Goal: Task Accomplishment & Management: Use online tool/utility

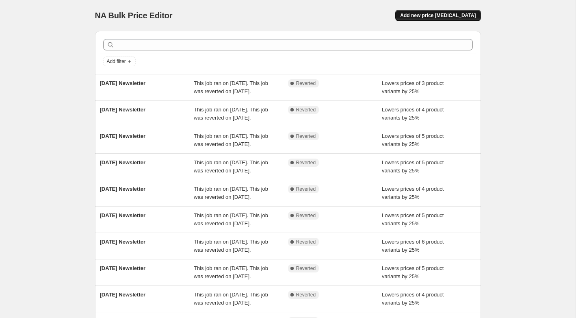
click at [468, 13] on span "Add new price [MEDICAL_DATA]" at bounding box center [438, 15] width 76 height 7
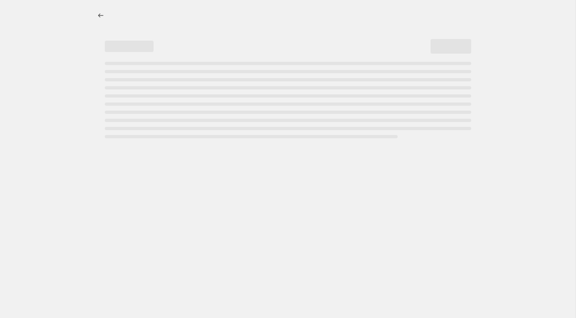
select select "percentage"
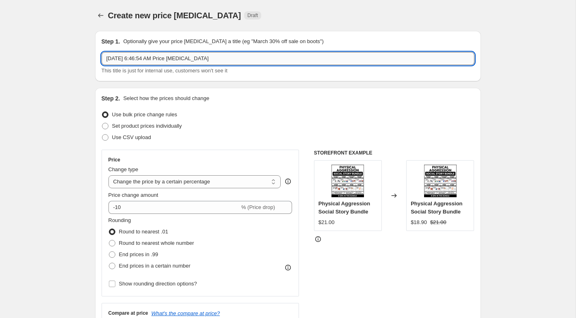
click at [159, 57] on input "[DATE] 6:46:54 AM Price [MEDICAL_DATA]" at bounding box center [288, 58] width 373 height 13
type input "[DATE] Newsletter"
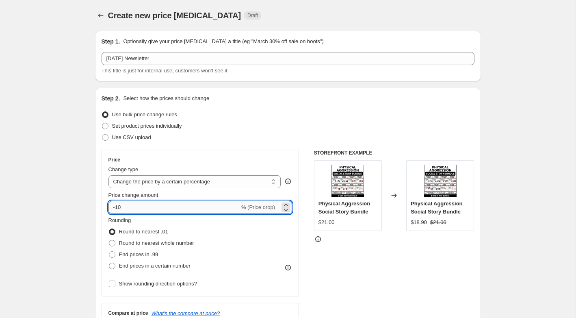
click at [138, 212] on input "-10" at bounding box center [174, 207] width 131 height 13
type input "74"
drag, startPoint x: 128, startPoint y: 211, endPoint x: 104, endPoint y: 209, distance: 24.0
click at [105, 209] on div "Price Change type Change the price to a certain amount Change the price by a ce…" at bounding box center [201, 223] width 198 height 147
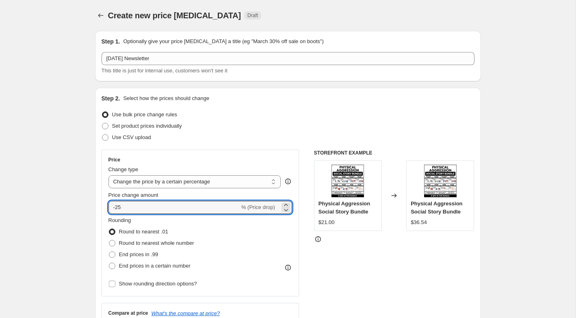
type input "-25"
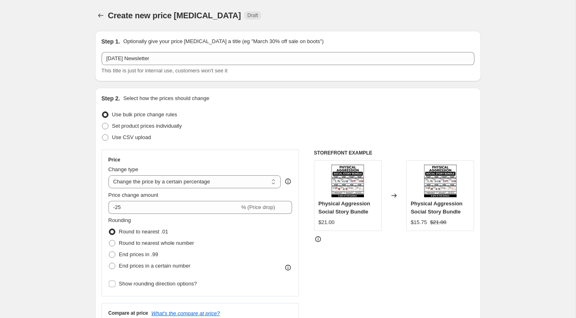
scroll to position [116, 0]
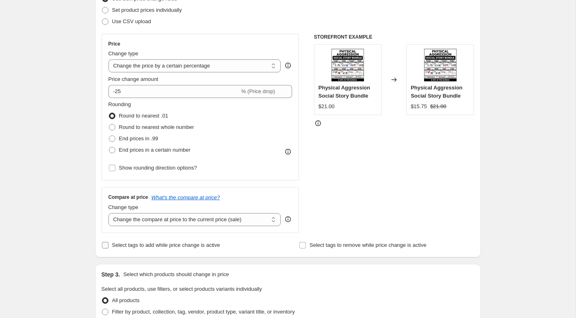
click at [163, 242] on span "Select tags to add while price change is active" at bounding box center [166, 245] width 108 height 6
click at [109, 242] on input "Select tags to add while price change is active" at bounding box center [105, 245] width 7 height 7
checkbox input "true"
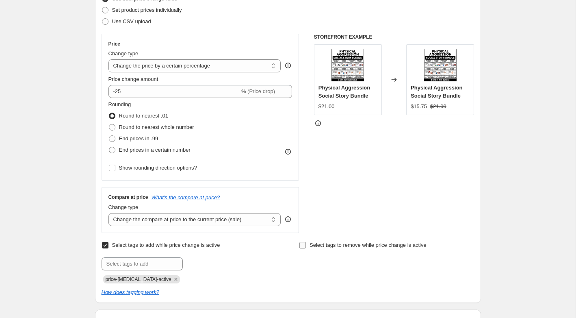
click at [361, 242] on span "Select tags to remove while price change is active" at bounding box center [368, 245] width 117 height 6
click at [306, 242] on input "Select tags to remove while price change is active" at bounding box center [303, 245] width 7 height 7
checkbox input "true"
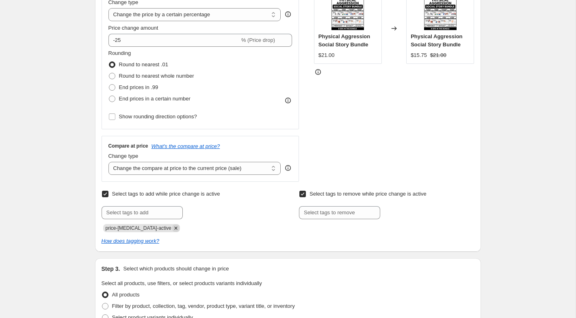
click at [172, 228] on icon "Remove price-change-job-active" at bounding box center [175, 227] width 7 height 7
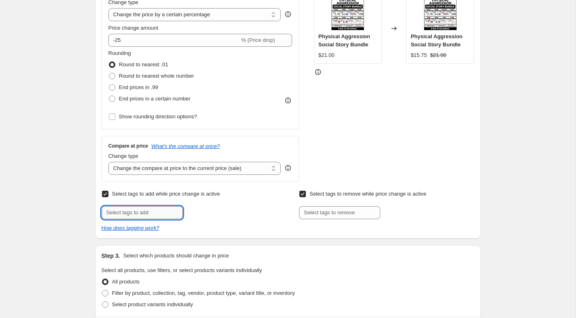
click at [146, 214] on input "text" at bounding box center [142, 212] width 81 height 13
type input "Newsletter Discount"
click at [208, 213] on span "Newsletter D..." at bounding box center [217, 212] width 34 height 6
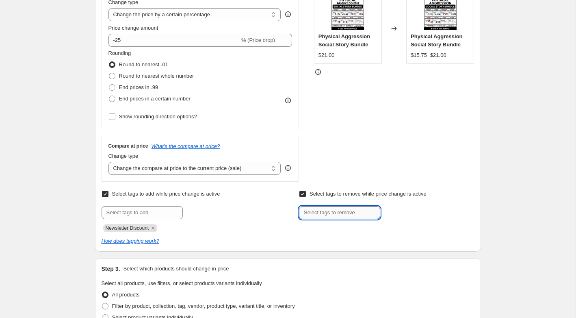
click at [365, 209] on input "text" at bounding box center [339, 212] width 81 height 13
click at [346, 215] on input "text" at bounding box center [339, 213] width 81 height 13
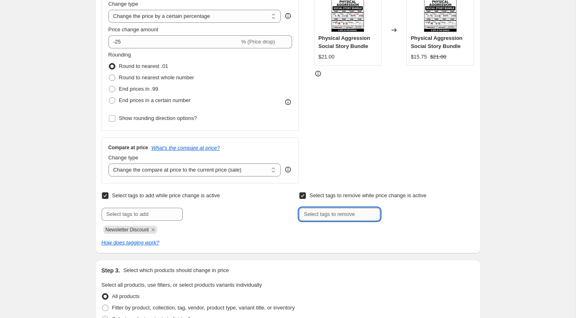
click at [344, 217] on input "text" at bounding box center [339, 214] width 81 height 13
type input "Newsletter Discount"
click at [407, 213] on span "Newsletter D..." at bounding box center [415, 214] width 34 height 6
click at [45, 231] on div "Create new price [MEDICAL_DATA]. This page is ready Create new price [MEDICAL_D…" at bounding box center [288, 264] width 576 height 858
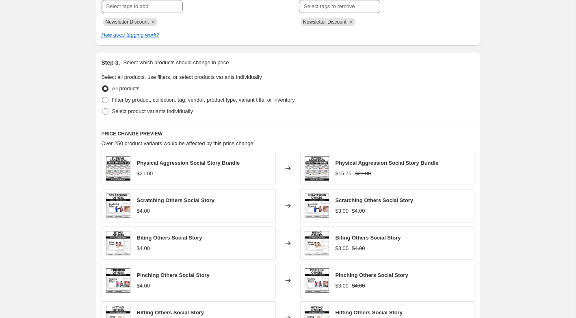
scroll to position [375, 0]
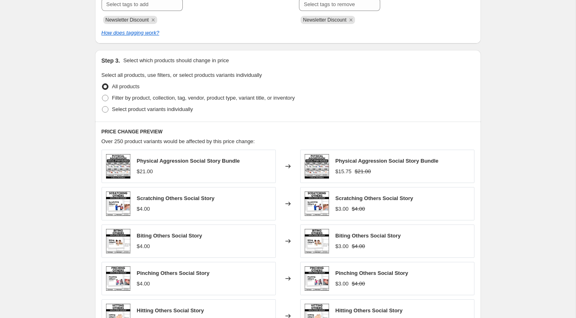
click at [122, 115] on div "Step 3. Select which products should change in price Select all products, use f…" at bounding box center [288, 86] width 386 height 72
click at [119, 110] on span "Select product variants individually" at bounding box center [152, 109] width 81 height 6
click at [102, 107] on input "Select product variants individually" at bounding box center [102, 106] width 0 height 0
radio input "true"
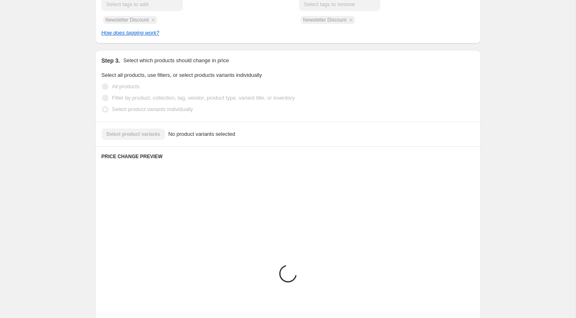
scroll to position [360, 0]
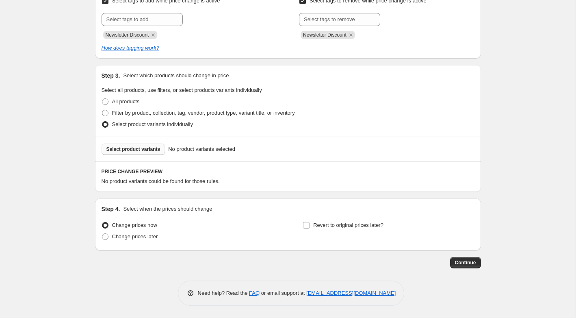
click at [142, 147] on span "Select product variants" at bounding box center [134, 149] width 54 height 7
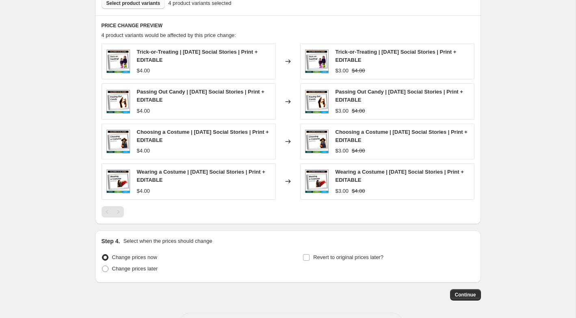
scroll to position [538, 0]
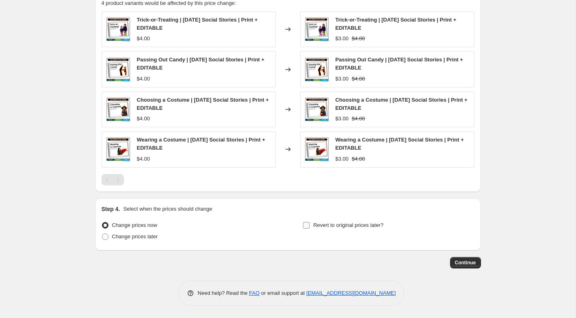
click at [367, 222] on span "Revert to original prices later?" at bounding box center [348, 225] width 70 height 6
click at [310, 222] on input "Revert to original prices later?" at bounding box center [306, 225] width 7 height 7
checkbox input "true"
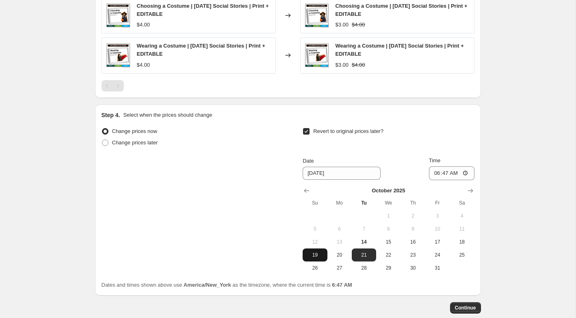
click at [320, 254] on span "19" at bounding box center [315, 255] width 18 height 7
type input "[DATE]"
click at [437, 176] on input "06:47" at bounding box center [452, 173] width 46 height 14
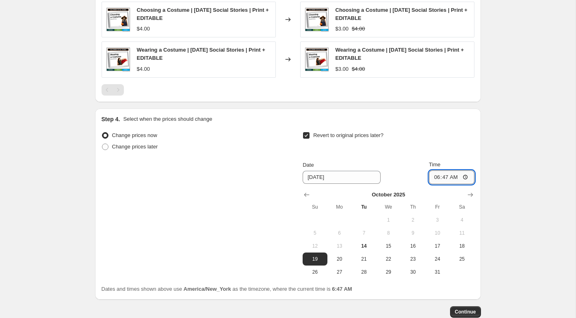
scroll to position [628, 0]
type input "05:47"
click at [465, 309] on span "Continue" at bounding box center [465, 312] width 21 height 7
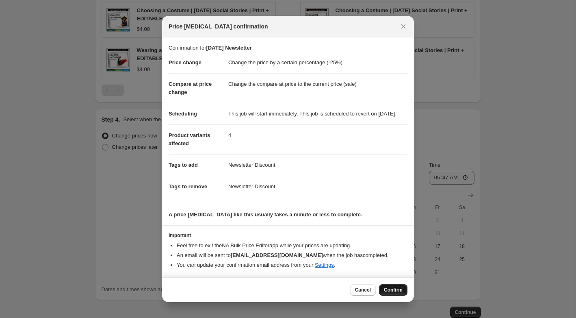
click at [396, 293] on span "Confirm" at bounding box center [393, 290] width 19 height 7
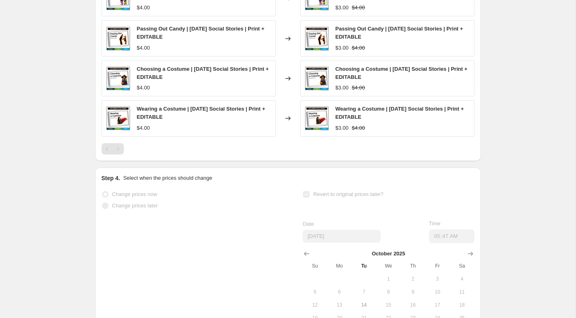
select select "percentage"
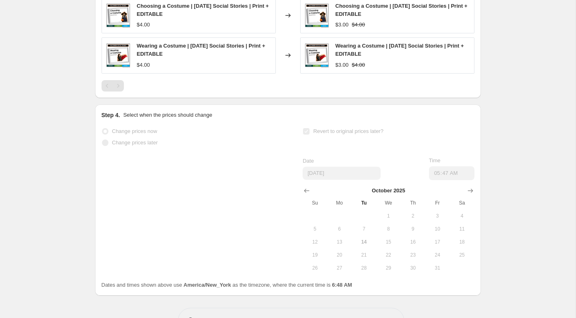
scroll to position [745, 0]
